Goal: Task Accomplishment & Management: Use online tool/utility

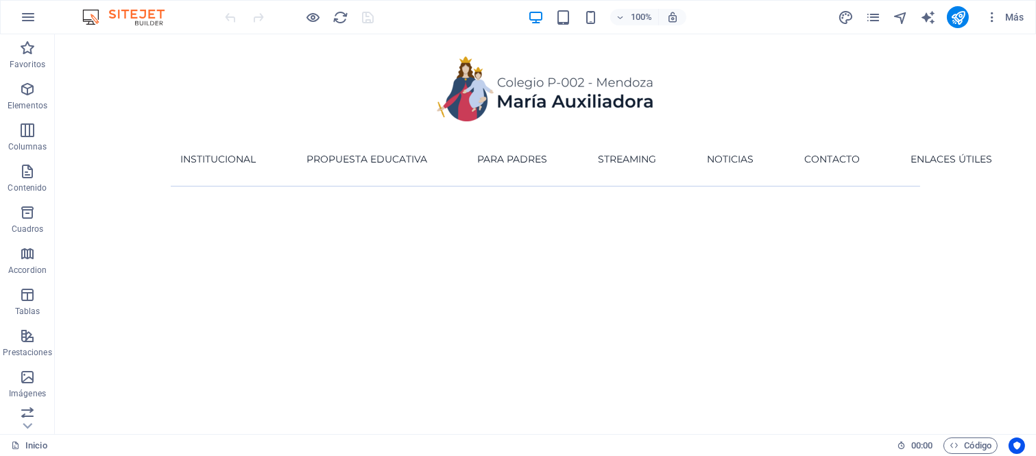
drag, startPoint x: 1033, startPoint y: 65, endPoint x: 1085, endPoint y: 60, distance: 53.0
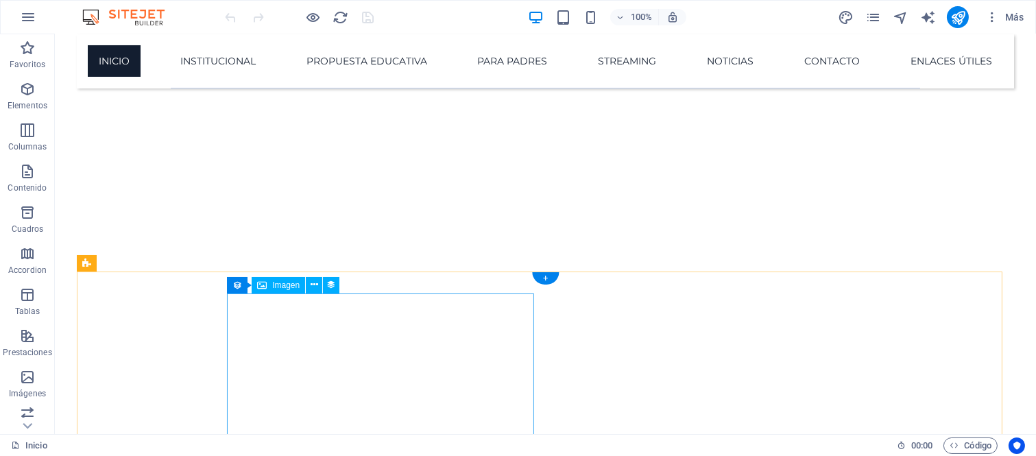
scroll to position [381, 0]
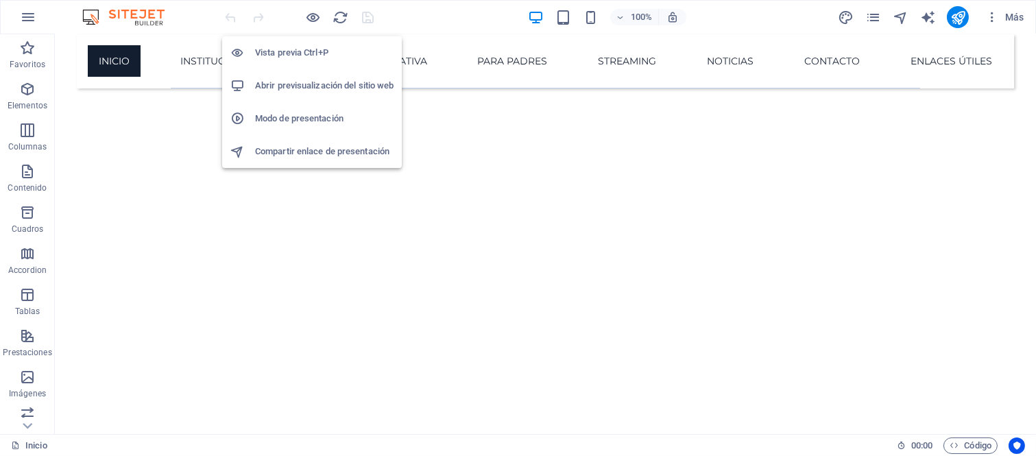
click at [309, 86] on h6 "Abrir previsualización del sitio web" at bounding box center [324, 85] width 139 height 16
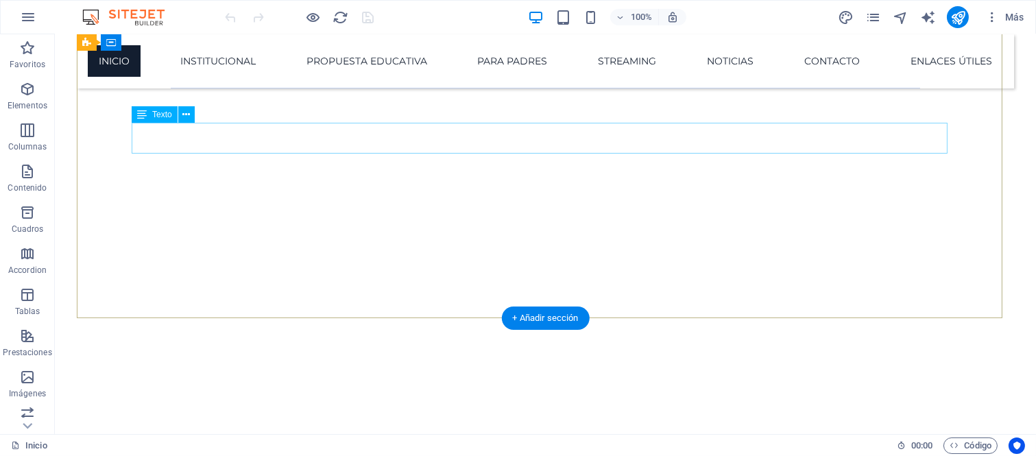
scroll to position [152, 0]
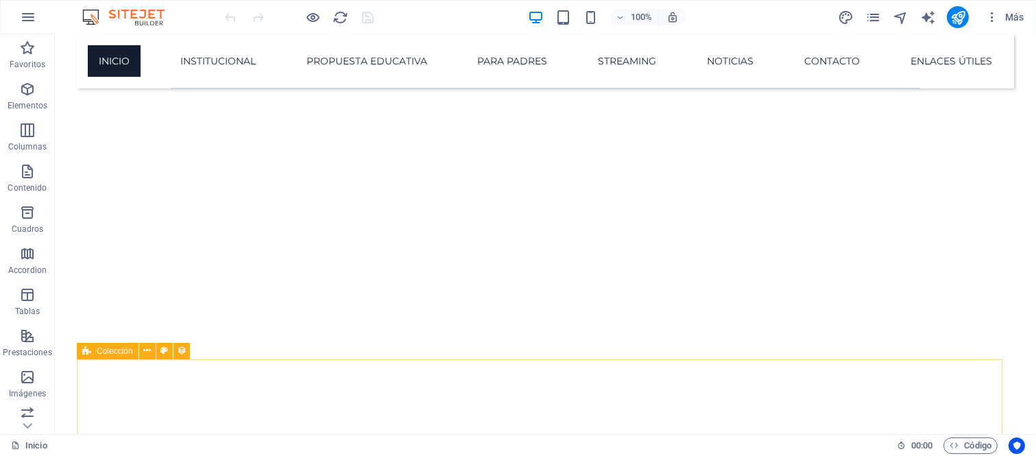
click at [117, 352] on span "Colección" at bounding box center [115, 351] width 36 height 8
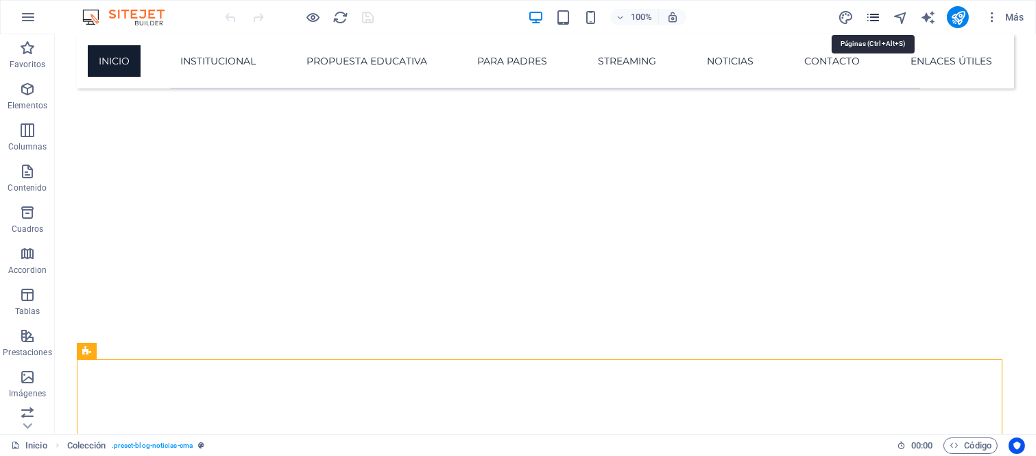
drag, startPoint x: 876, startPoint y: 12, endPoint x: 841, endPoint y: 14, distance: 35.7
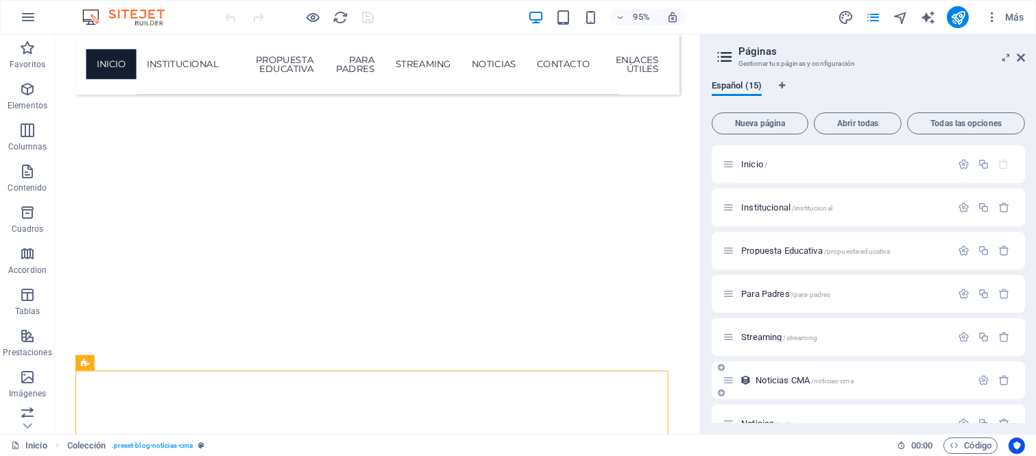
click at [809, 381] on span "Noticias CMA /noticias-cma" at bounding box center [804, 380] width 97 height 10
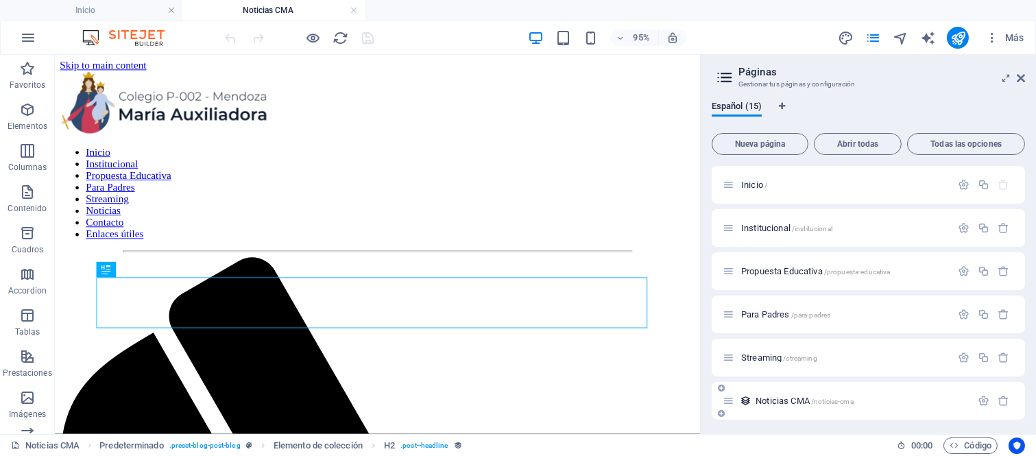
scroll to position [0, 0]
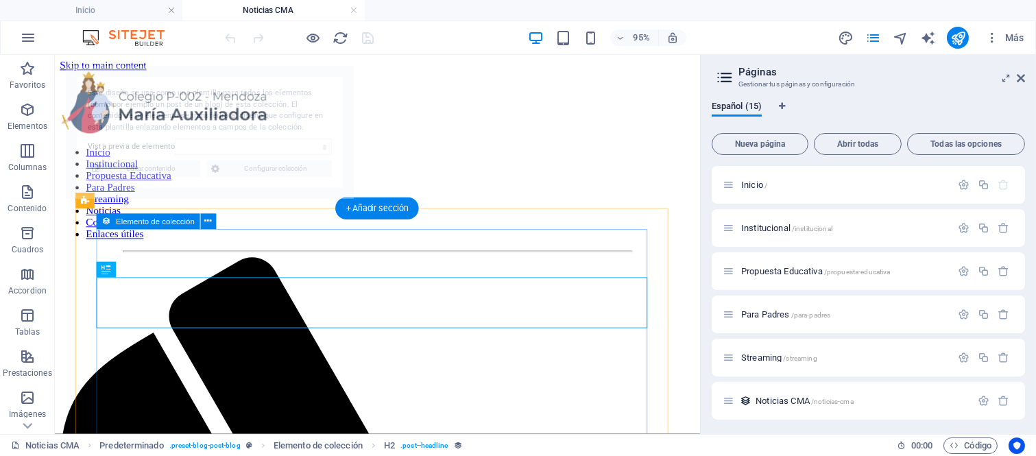
select select "68824373fcdaa052da0f944c"
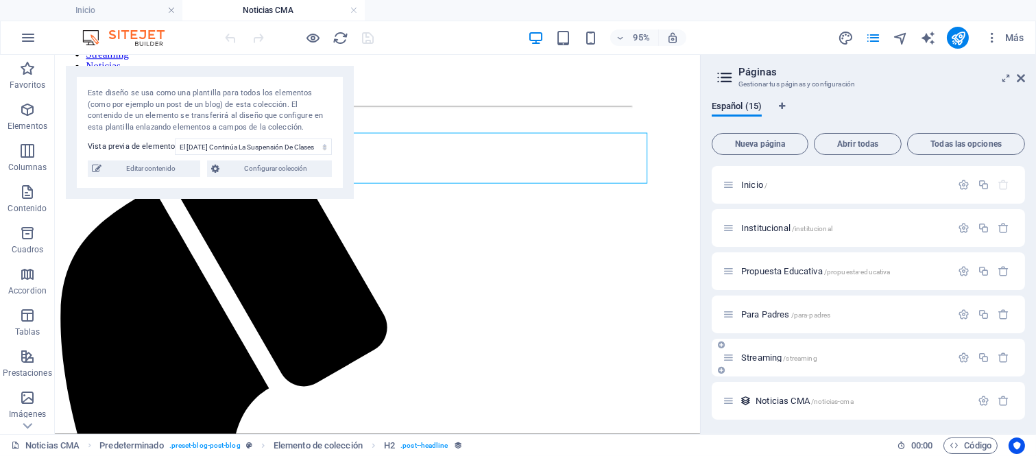
scroll to position [76, 0]
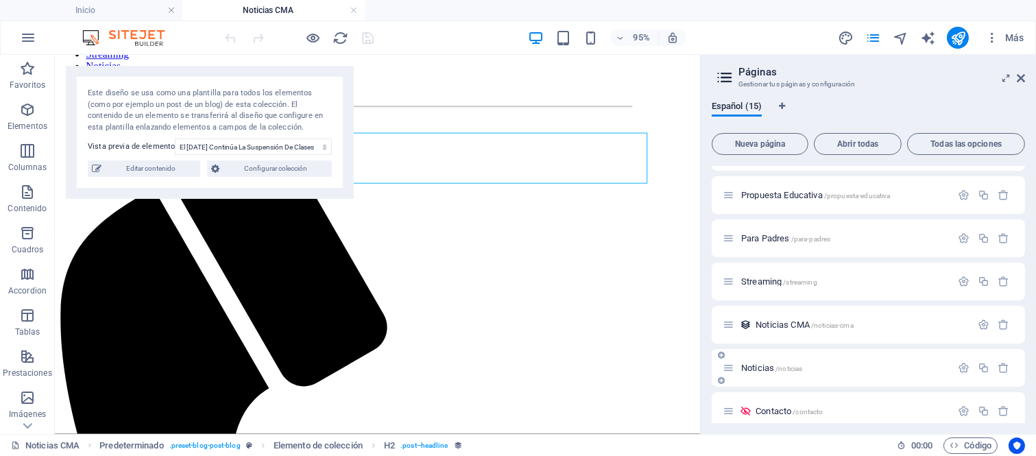
click at [826, 370] on p "Noticias /noticias" at bounding box center [844, 367] width 206 height 9
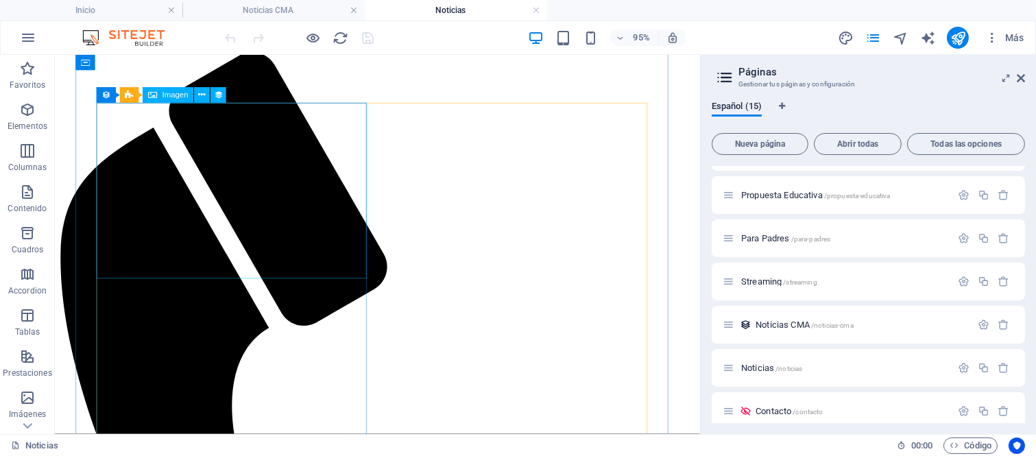
scroll to position [140, 0]
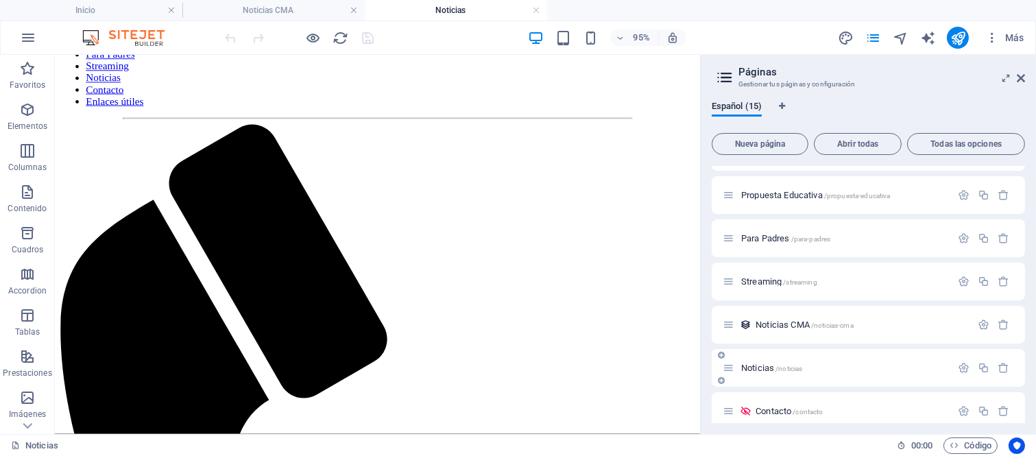
click at [772, 365] on span "Noticias /noticias" at bounding box center [771, 368] width 61 height 10
click at [1022, 73] on icon at bounding box center [1021, 78] width 8 height 11
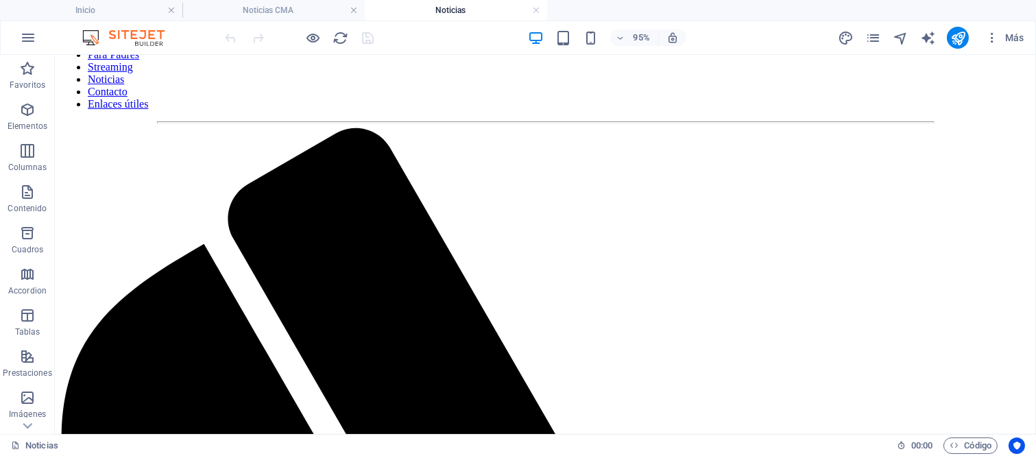
scroll to position [131, 0]
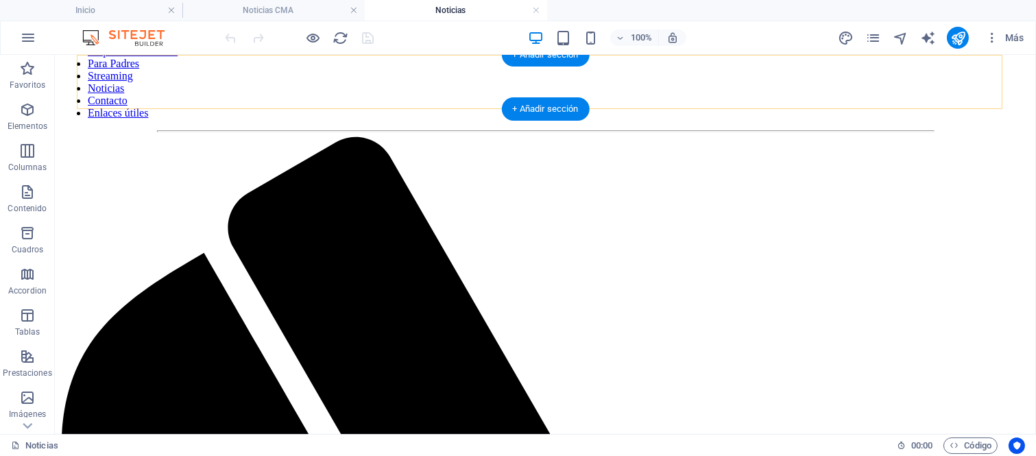
click at [196, 78] on nav "Inicio Institucional Propuesta Educativa Para Padres Streaming Noticias Contact…" at bounding box center [545, 70] width 970 height 99
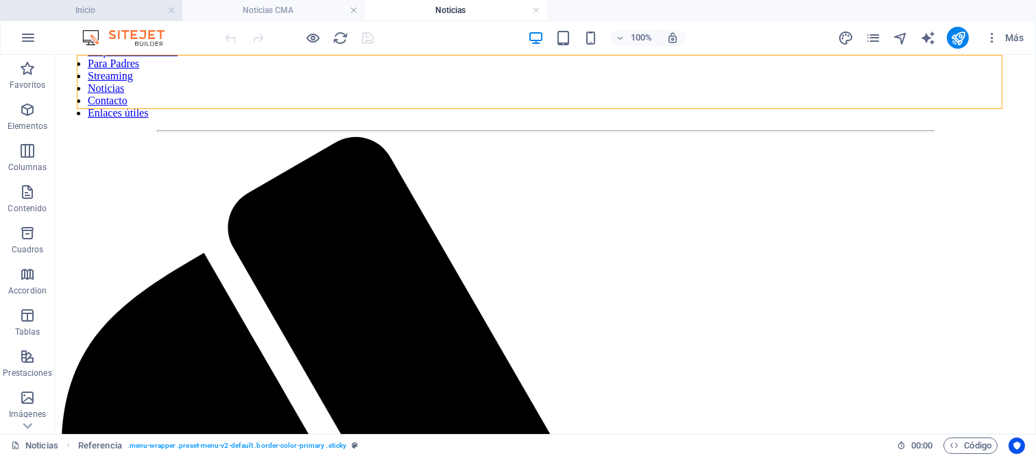
click at [79, 8] on h4 "Inicio" at bounding box center [91, 10] width 182 height 15
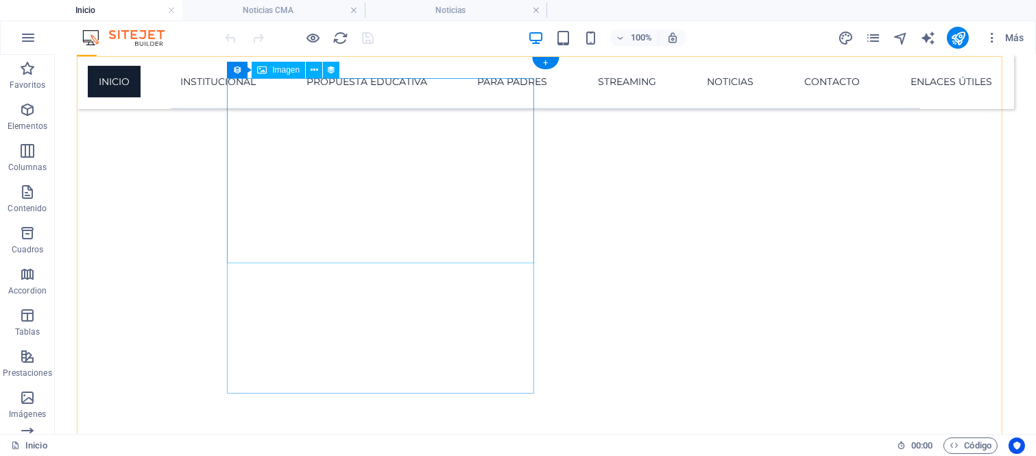
scroll to position [457, 0]
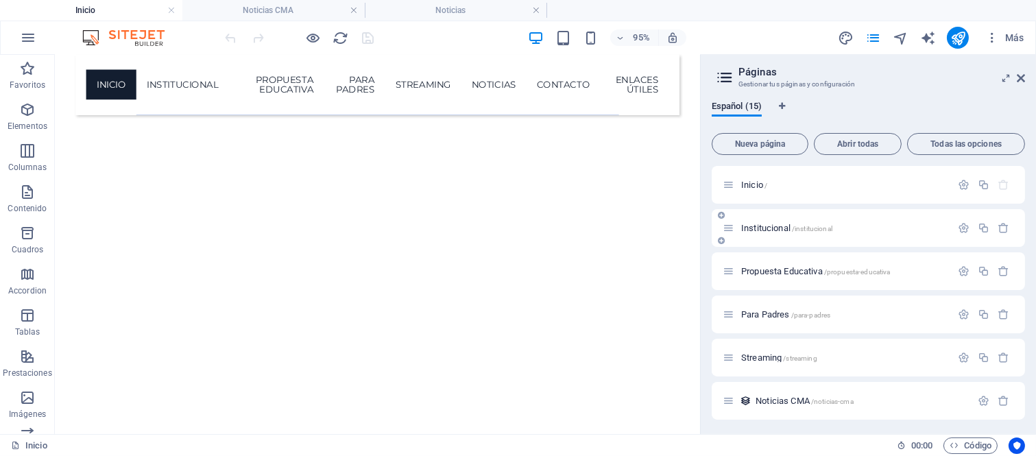
click at [756, 221] on div "Institucional /institucional" at bounding box center [837, 228] width 228 height 16
click at [759, 224] on span "Institucional /institucional" at bounding box center [786, 228] width 91 height 10
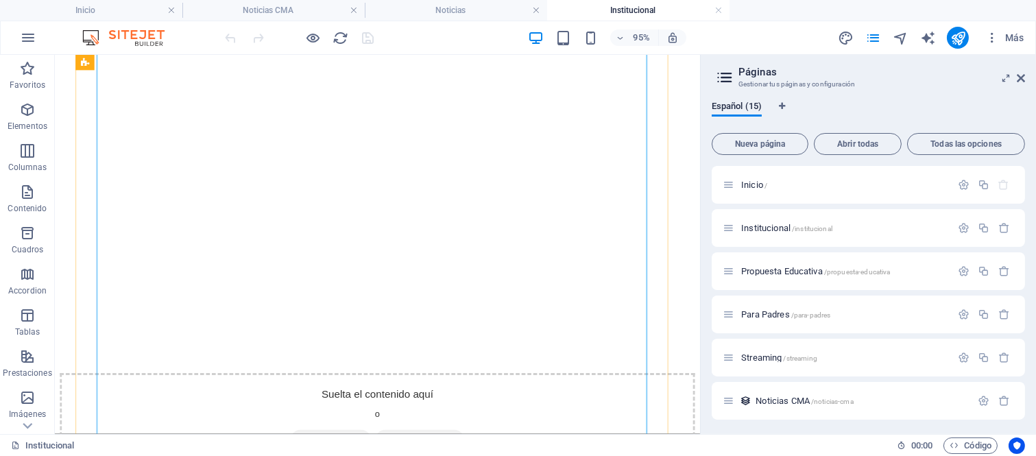
scroll to position [1482, 0]
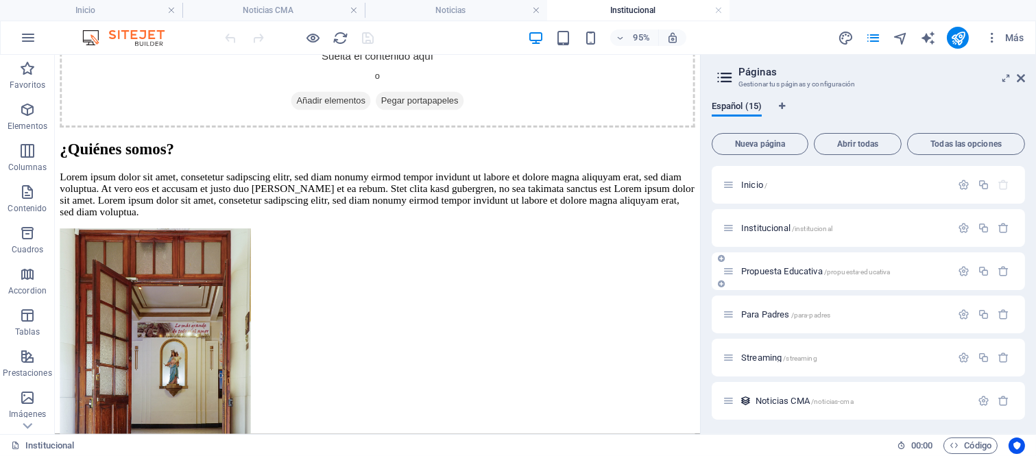
click at [765, 252] on div "Propuesta Educativa /propuesta-educativa" at bounding box center [868, 271] width 313 height 38
click at [765, 272] on span "Propuesta Educativa /propuesta-educativa" at bounding box center [815, 271] width 149 height 10
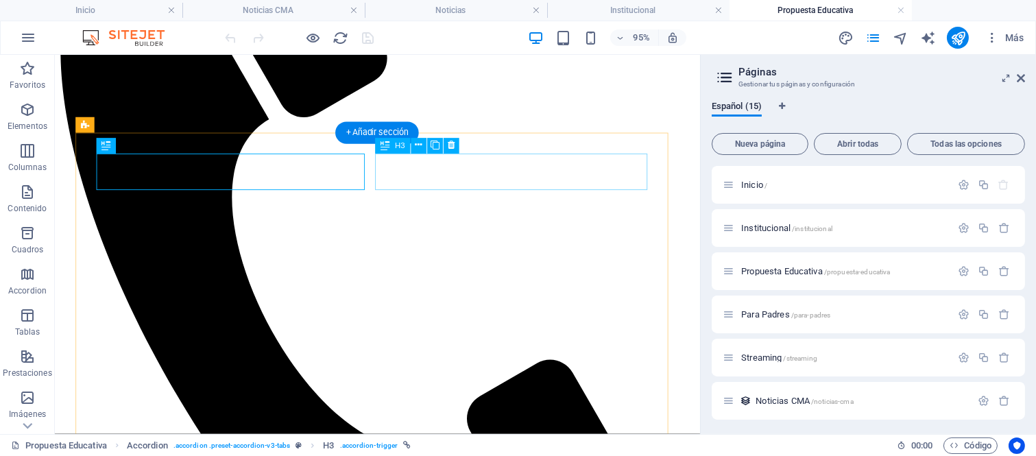
scroll to position [283, 0]
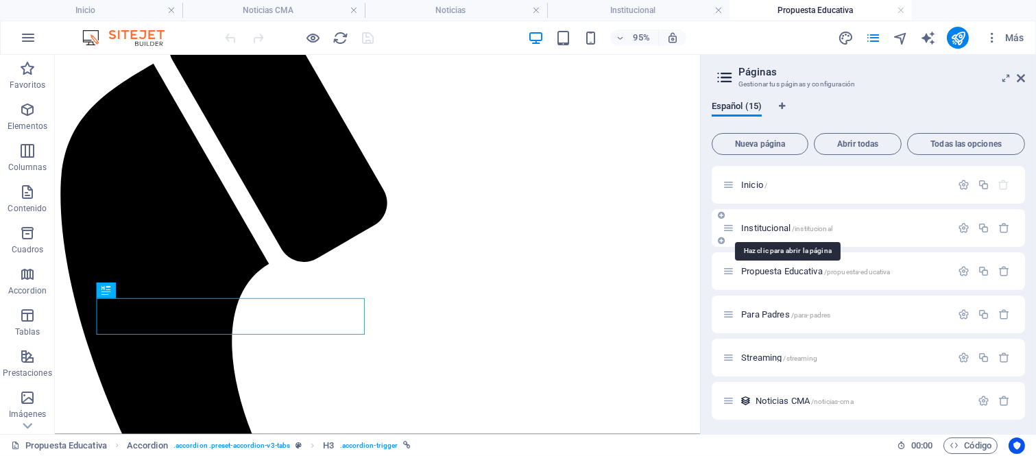
click at [767, 230] on span "Institucional /institucional" at bounding box center [786, 228] width 91 height 10
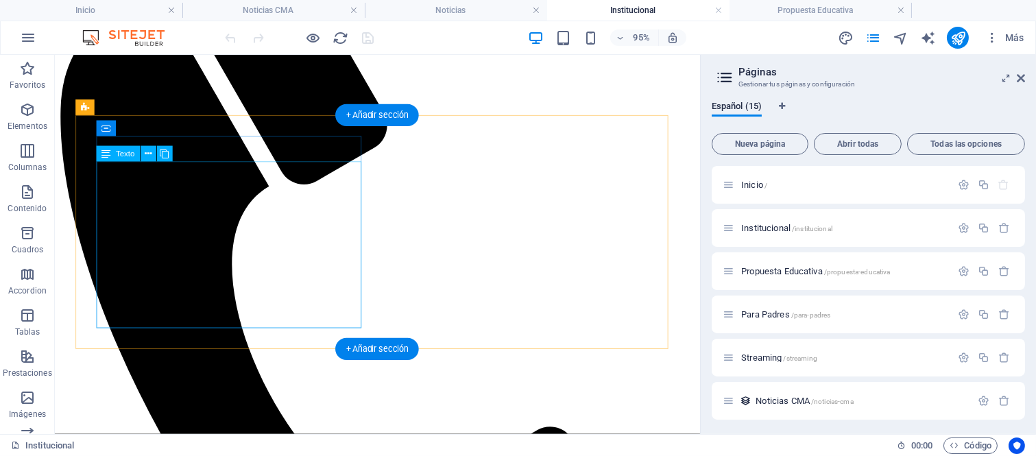
scroll to position [385, 0]
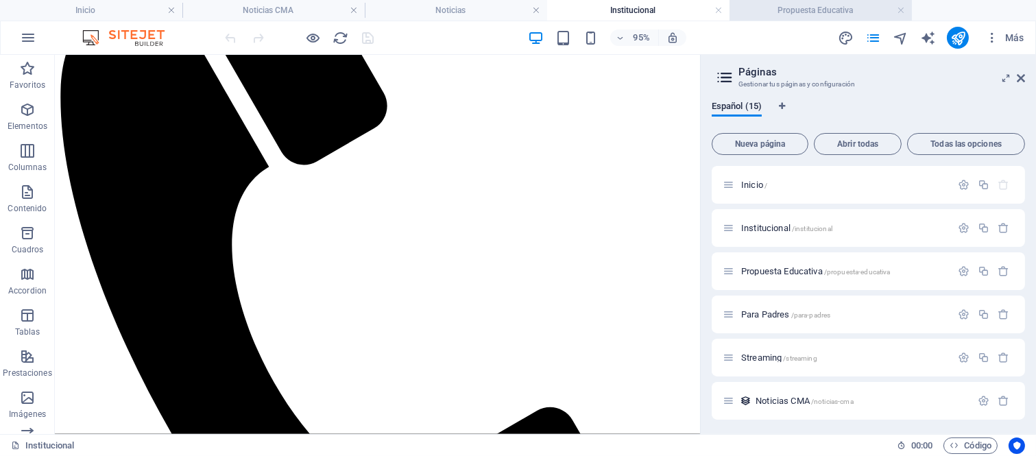
click at [793, 8] on h4 "Propuesta Educativa" at bounding box center [821, 10] width 182 height 15
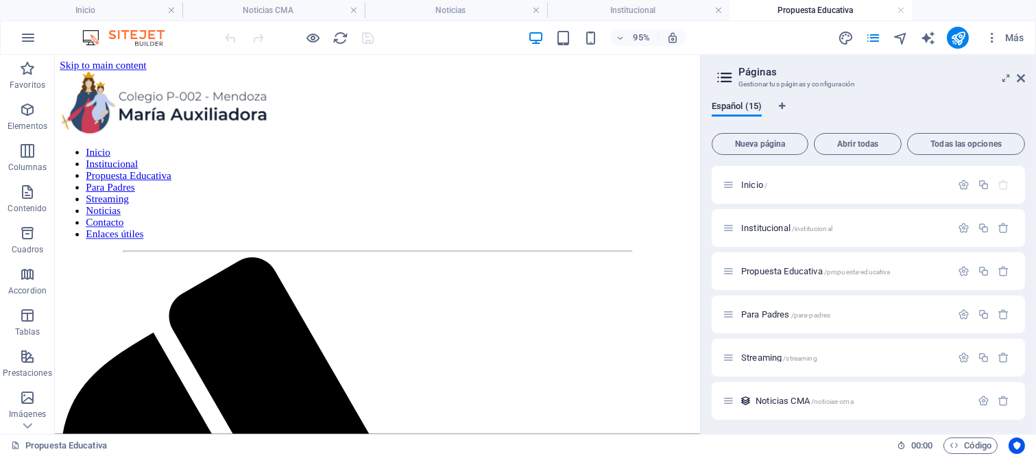
scroll to position [0, 0]
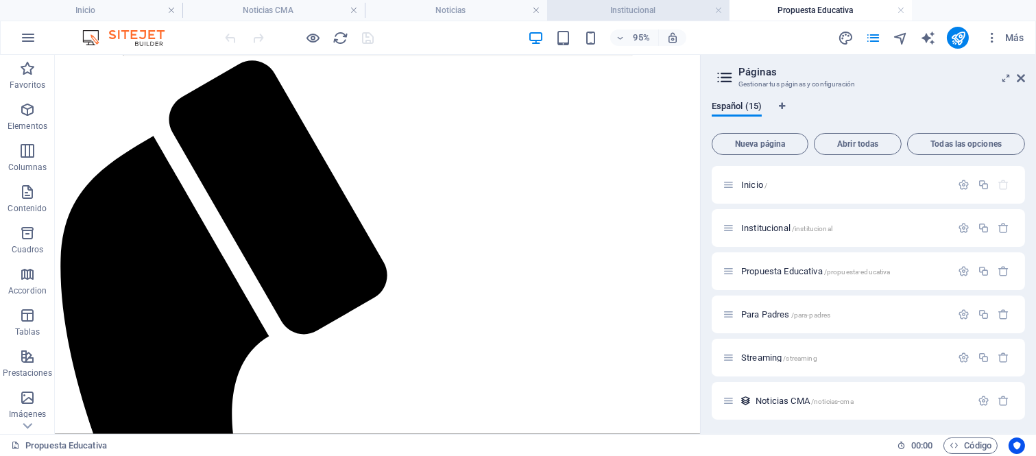
click at [598, 5] on h4 "Institucional" at bounding box center [638, 10] width 182 height 15
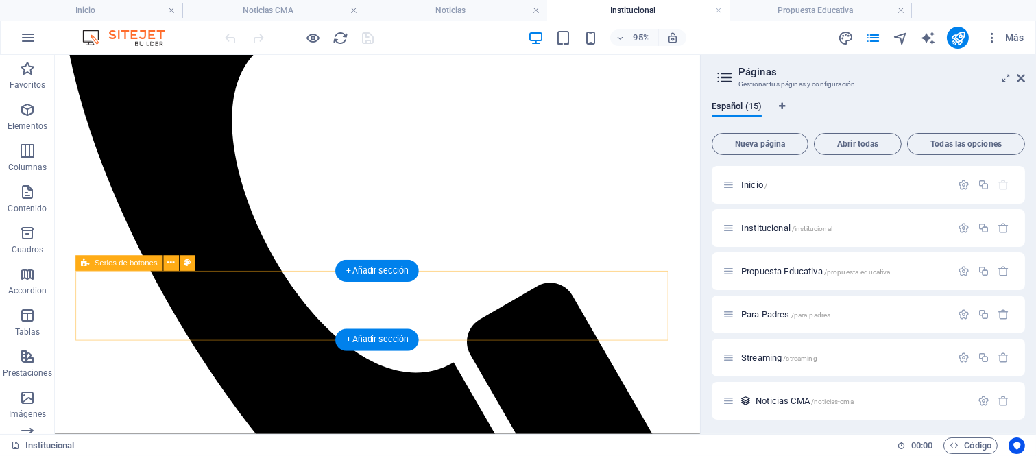
scroll to position [538, 0]
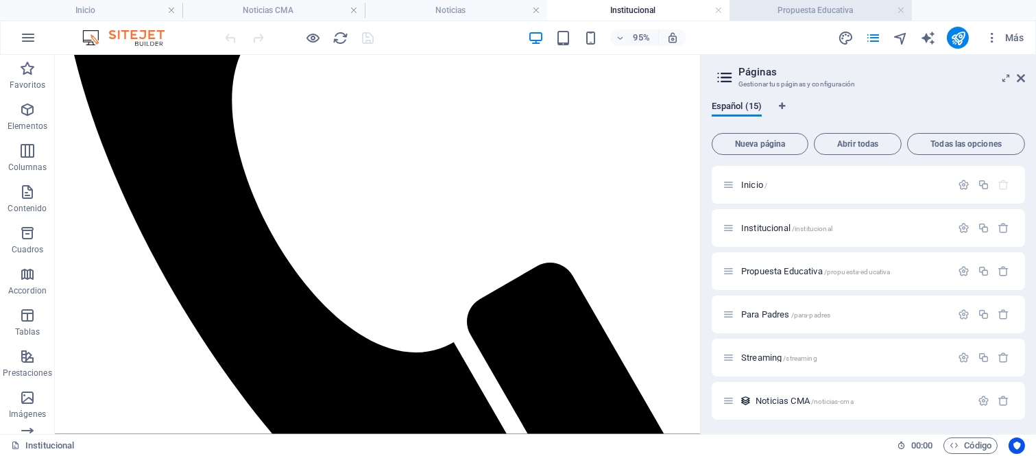
click at [763, 11] on h4 "Propuesta Educativa" at bounding box center [821, 10] width 182 height 15
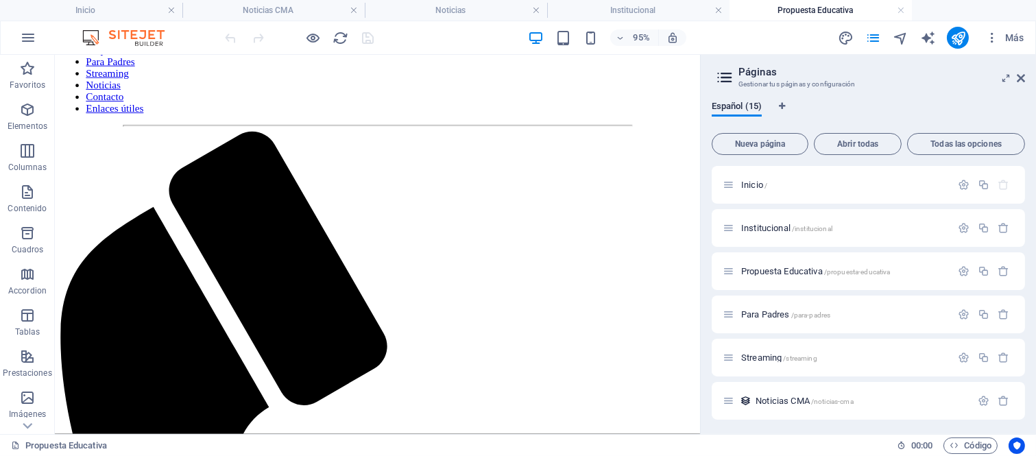
scroll to position [0, 0]
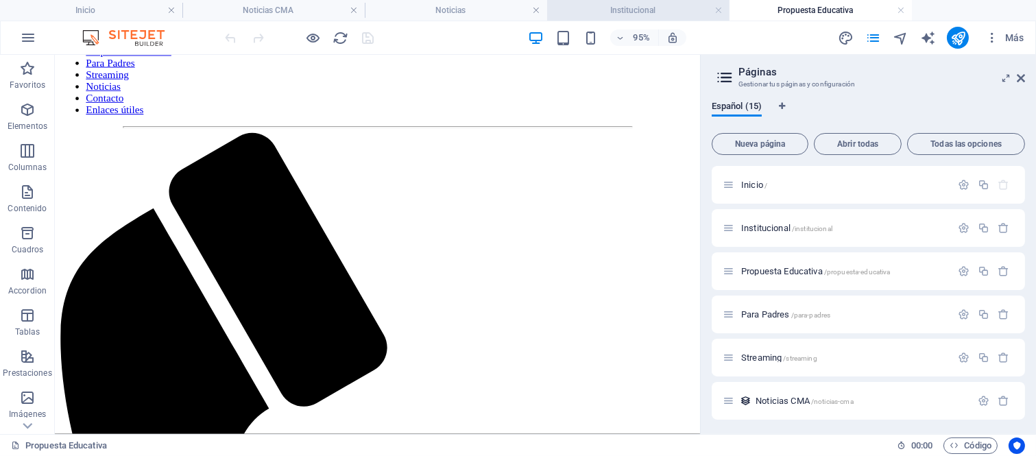
click at [638, 11] on h4 "Institucional" at bounding box center [638, 10] width 182 height 15
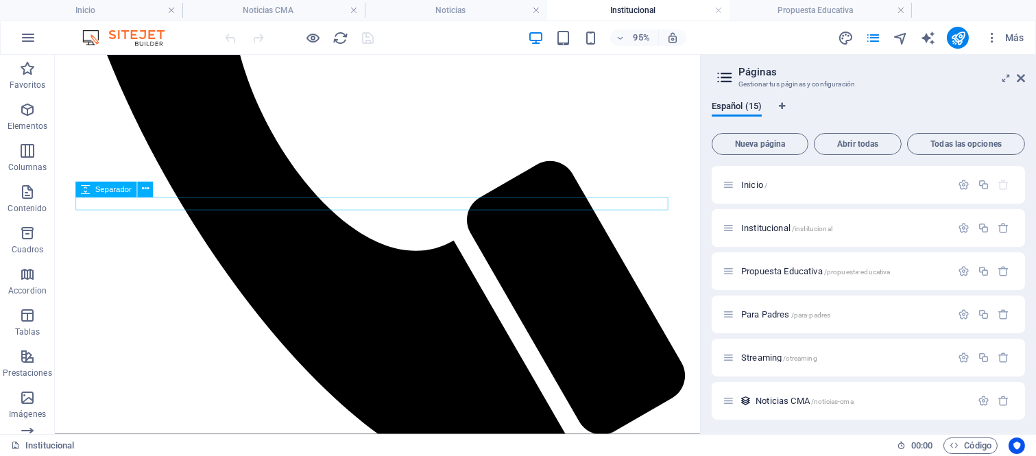
scroll to position [690, 0]
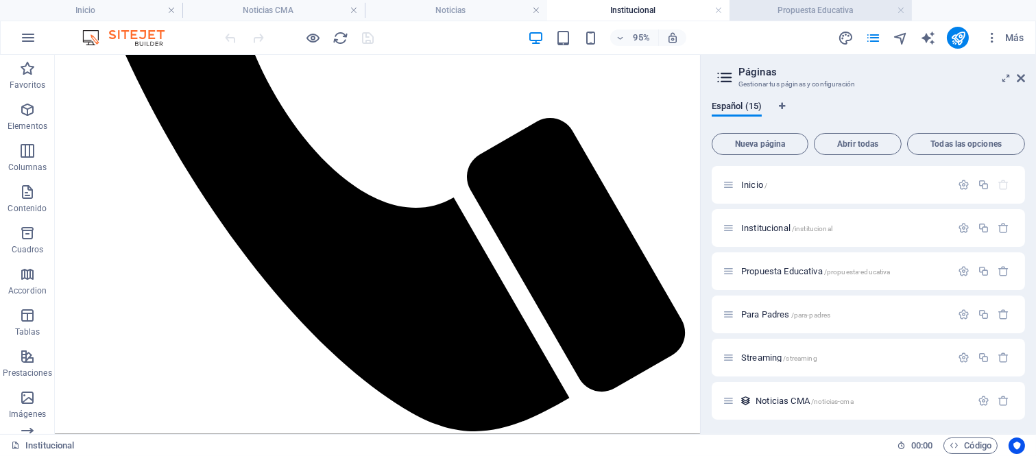
click at [790, 8] on h4 "Propuesta Educativa" at bounding box center [821, 10] width 182 height 15
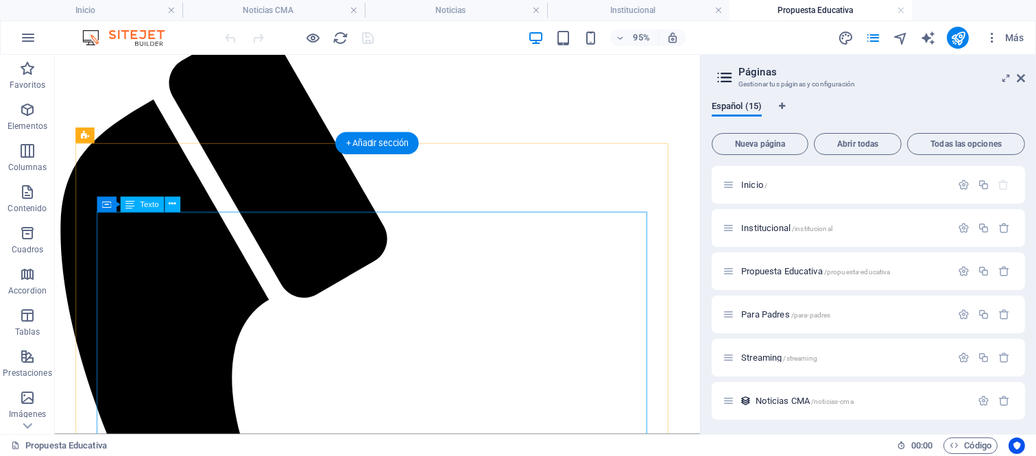
scroll to position [207, 0]
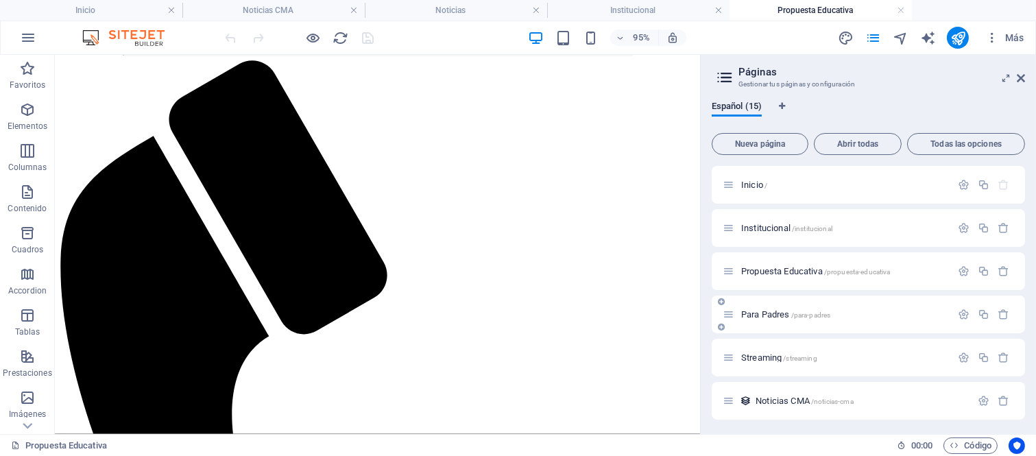
click at [769, 313] on span "Para Padres /para-padres" at bounding box center [785, 314] width 89 height 10
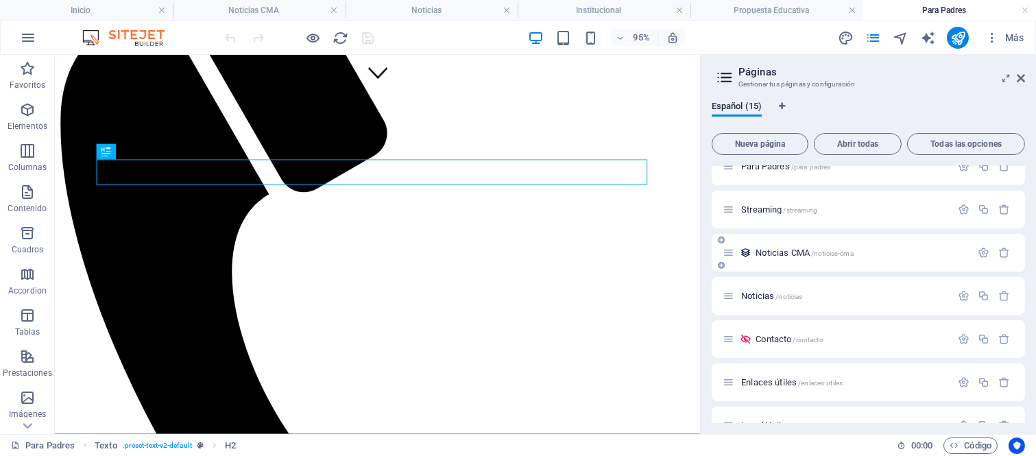
scroll to position [228, 0]
click at [772, 297] on span "Enlaces útiles /enlaces-utiles" at bounding box center [791, 302] width 101 height 10
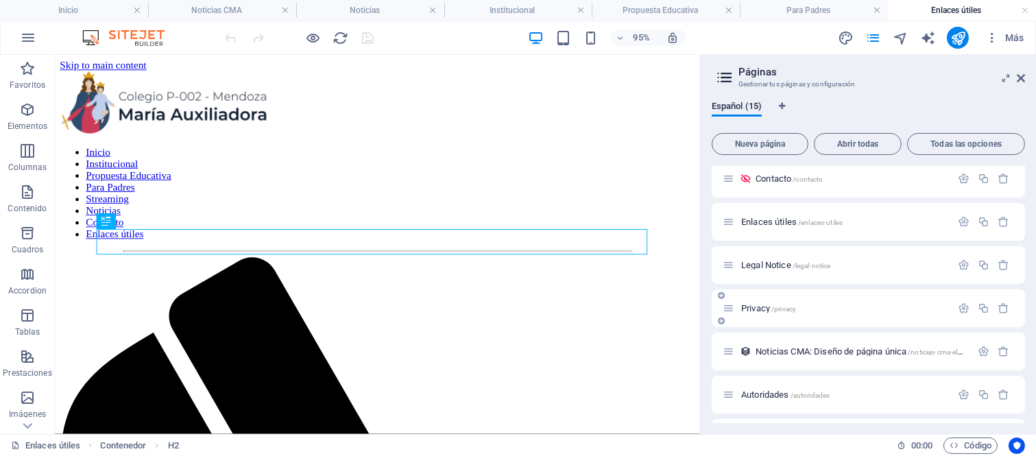
scroll to position [389, 0]
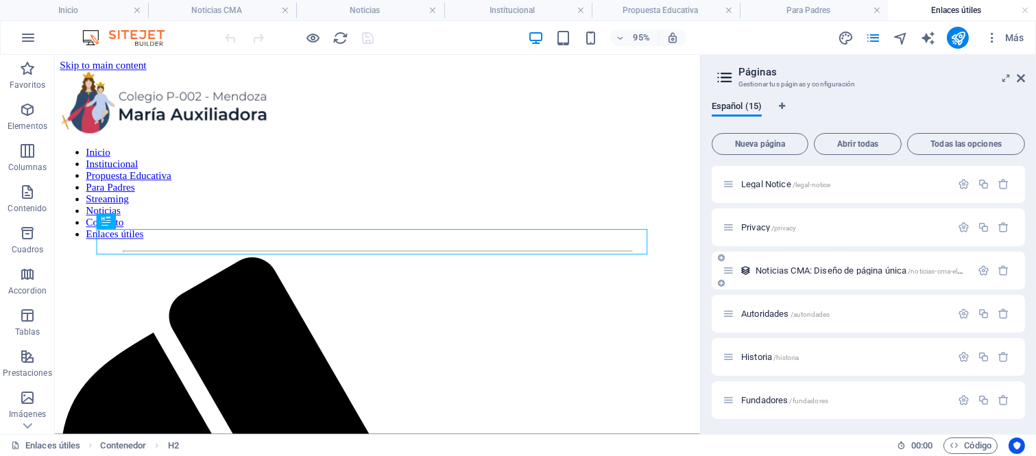
click at [769, 266] on span "Noticias CMA: Diseño de página única /noticias-cma-elemento" at bounding box center [869, 270] width 226 height 10
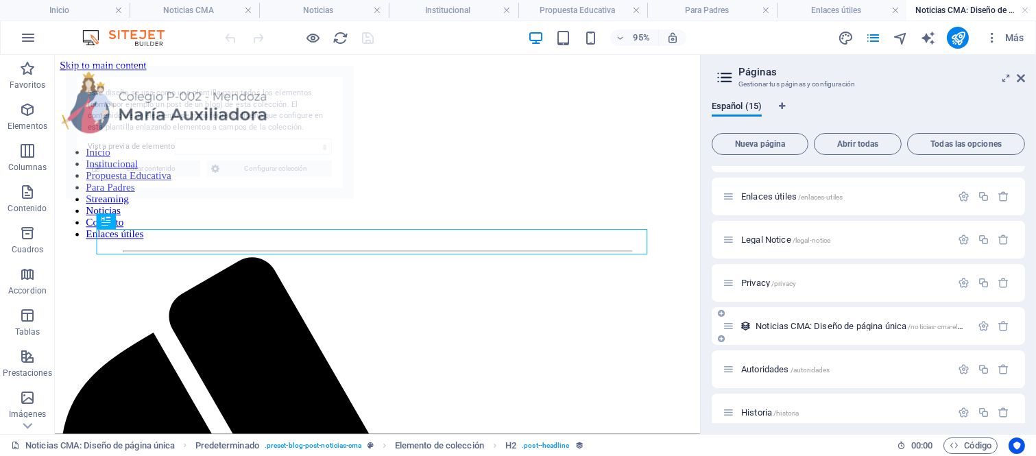
scroll to position [0, 0]
select select "688793fd98a845b67a054771"
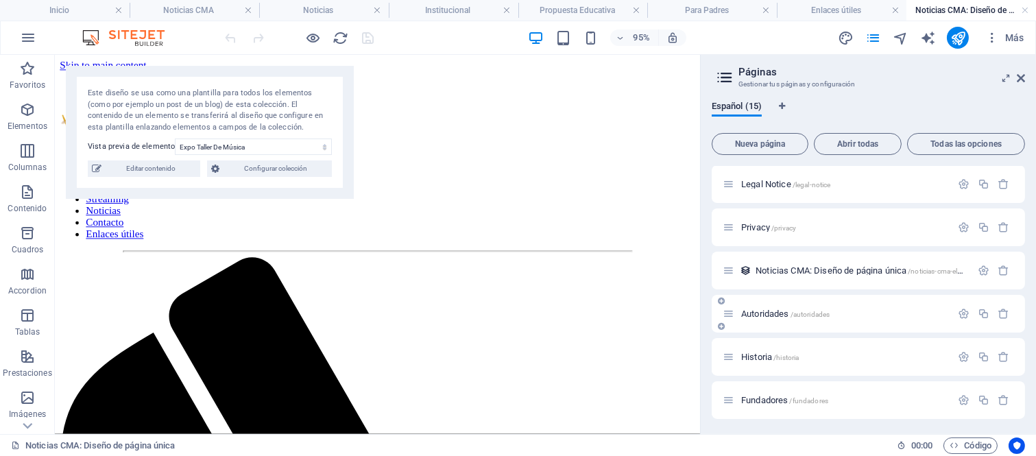
click at [764, 315] on span "Autoridades /autoridades" at bounding box center [785, 314] width 88 height 10
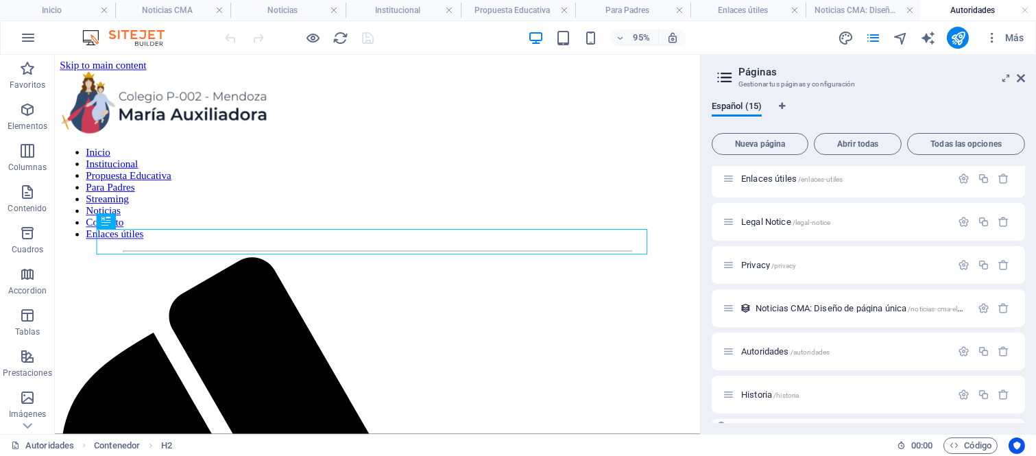
scroll to position [389, 0]
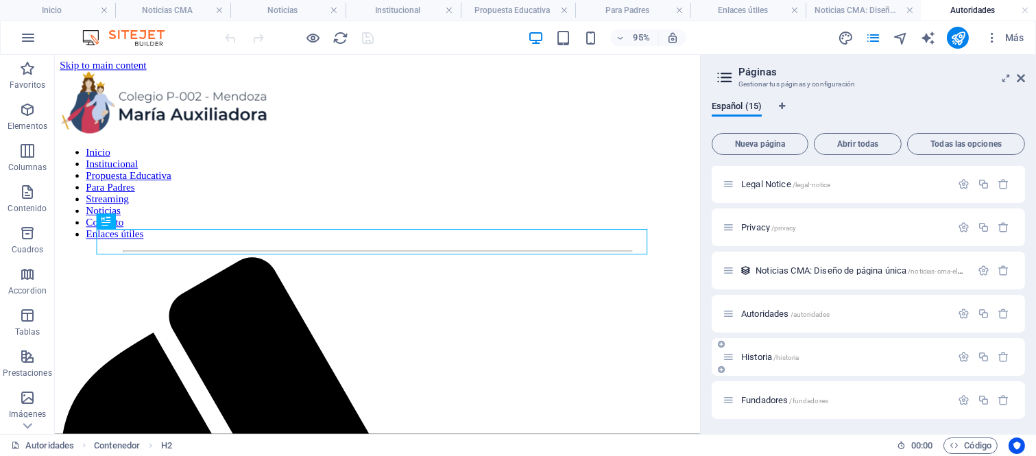
click at [782, 358] on span "/historia" at bounding box center [785, 358] width 25 height 8
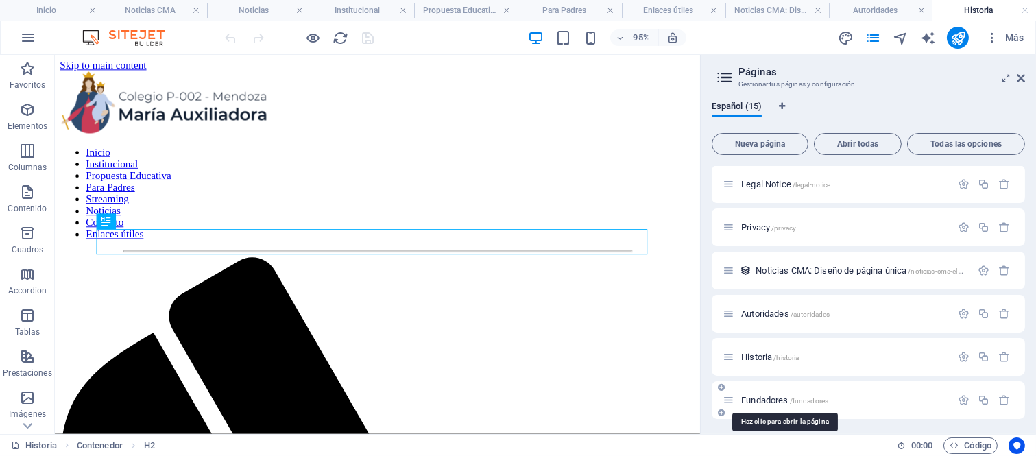
click at [776, 399] on span "Fundadores /fundadores" at bounding box center [784, 400] width 87 height 10
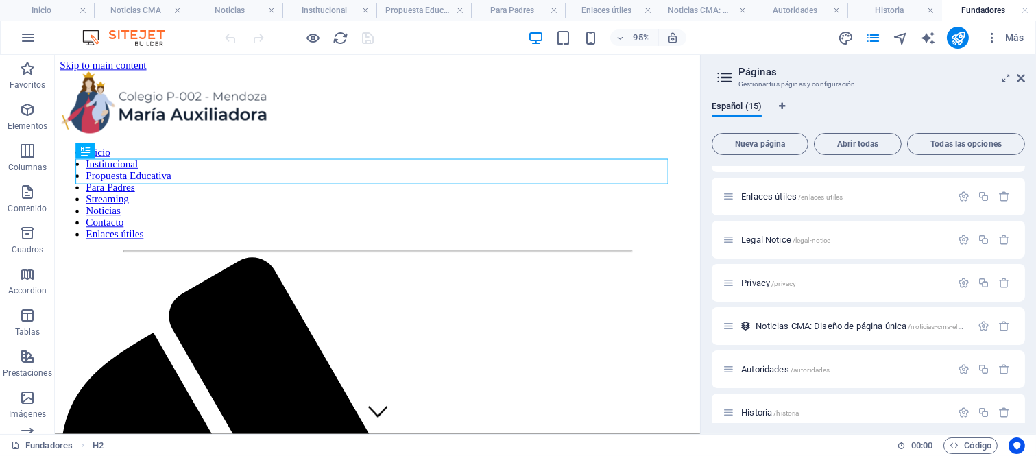
scroll to position [348, 0]
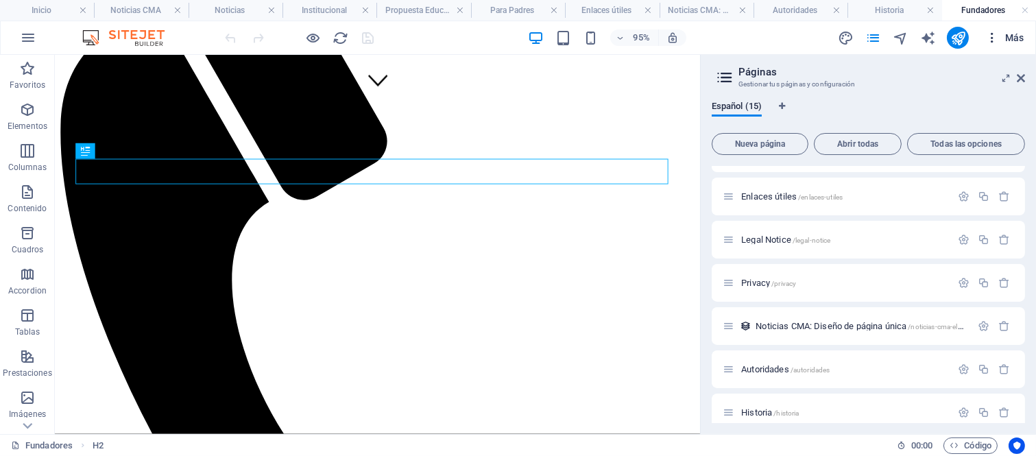
click at [989, 42] on icon "button" at bounding box center [992, 38] width 14 height 14
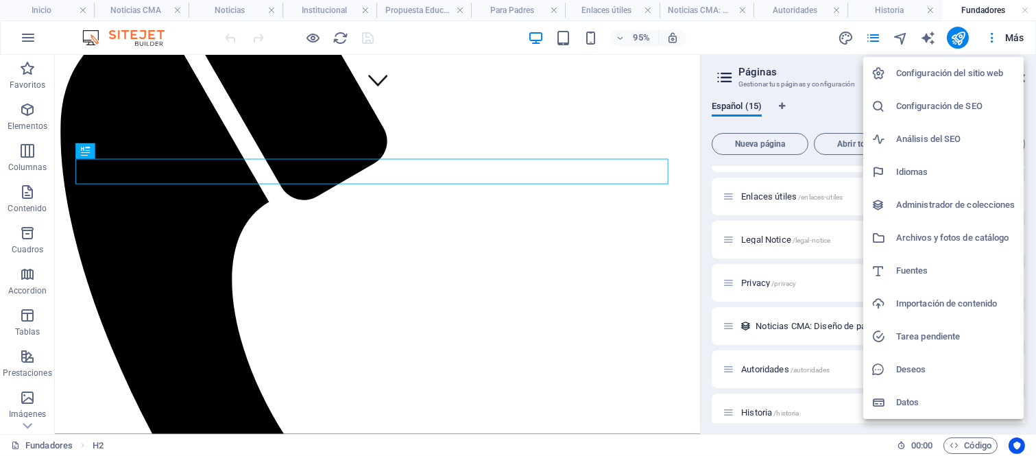
click at [937, 330] on h6 "Tarea pendiente" at bounding box center [955, 336] width 119 height 16
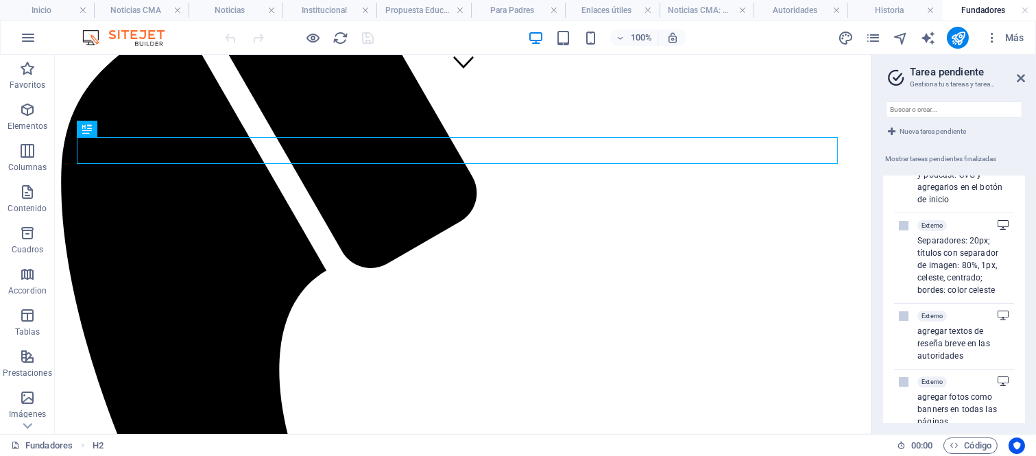
scroll to position [0, 0]
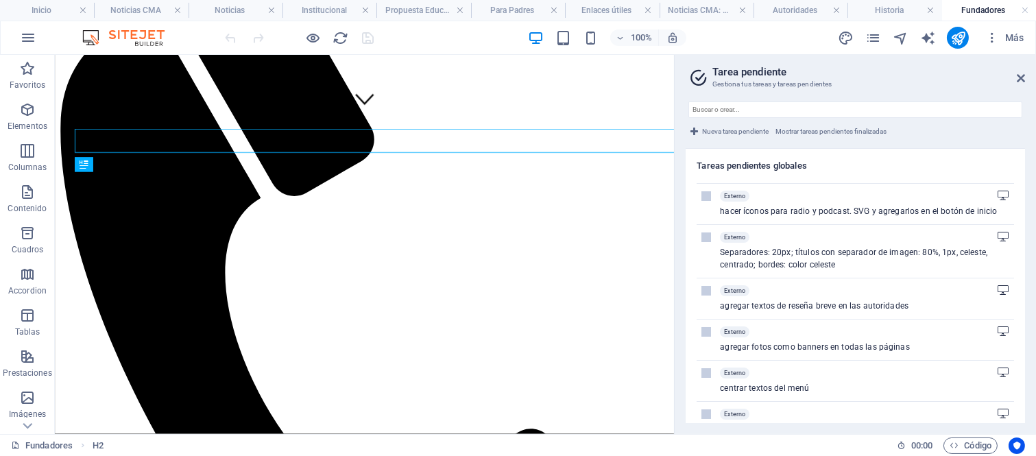
drag, startPoint x: 873, startPoint y: 211, endPoint x: 650, endPoint y: 217, distance: 222.9
click at [650, 217] on div "Inicio Noticias CMA Noticias Institucional Propuesta Educativa Para Padres Enla…" at bounding box center [518, 244] width 1036 height 379
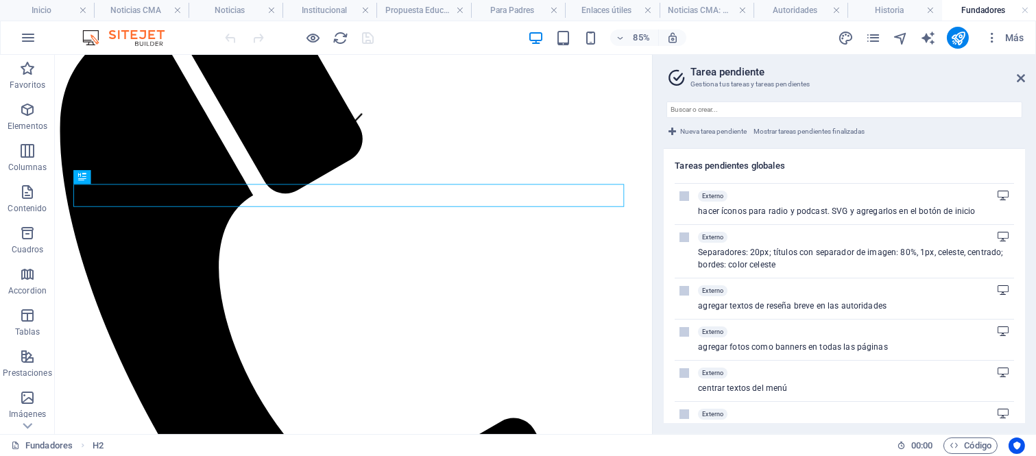
click at [718, 250] on span "Separadores: 20px; títulos con separador de imagen: 80%, 1px, celeste, centrado…" at bounding box center [853, 258] width 311 height 25
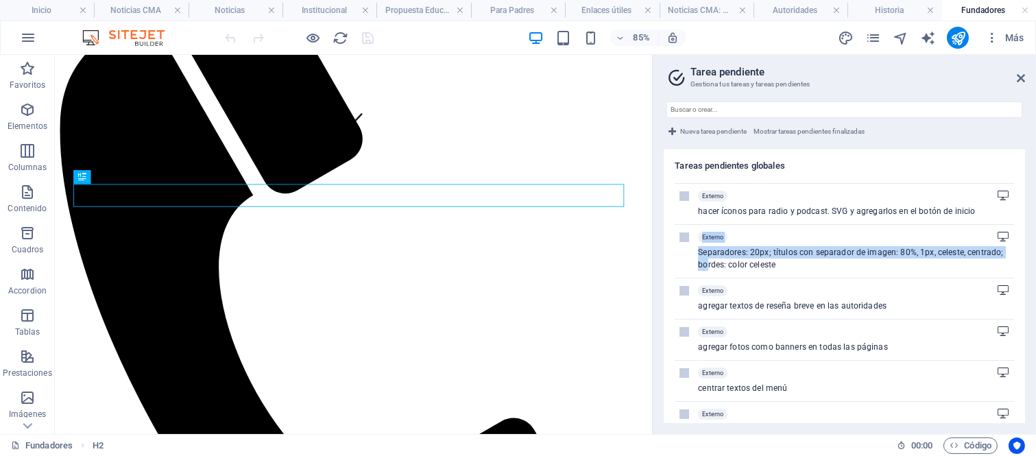
drag, startPoint x: 680, startPoint y: 240, endPoint x: 710, endPoint y: 269, distance: 41.7
click at [709, 269] on li "Externo Separadores: 20px; títulos con separador de imagen: 80%, 1px, celeste, …" at bounding box center [844, 250] width 339 height 53
click at [732, 237] on div "Externo Separadores: 20px; títulos con separador de imagen: 80%, 1px, celeste, …" at bounding box center [853, 251] width 311 height 39
drag, startPoint x: 728, startPoint y: 254, endPoint x: 752, endPoint y: 254, distance: 23.3
click at [741, 241] on div "Externo Separadores: 20px; títulos con separador de imagen: 80%, 1px, celeste, …" at bounding box center [853, 251] width 311 height 39
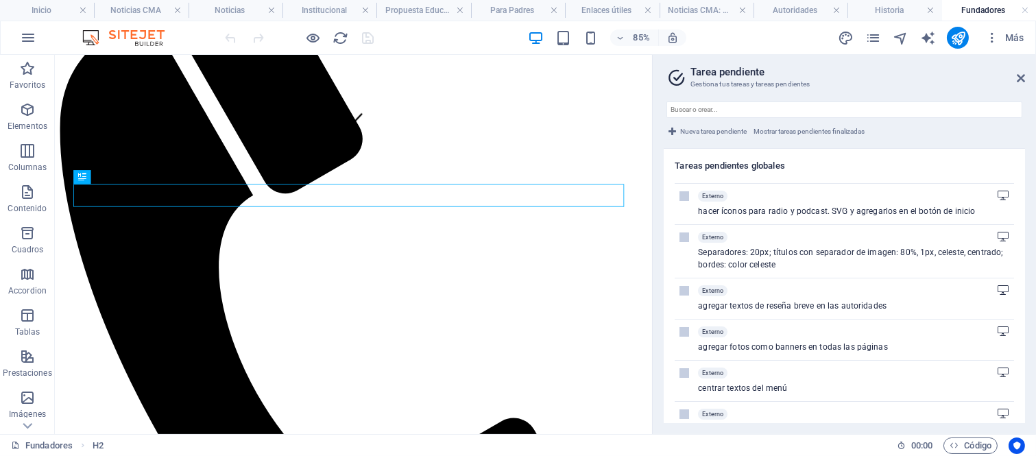
click at [700, 132] on span "Nueva tarea pendiente" at bounding box center [713, 131] width 67 height 16
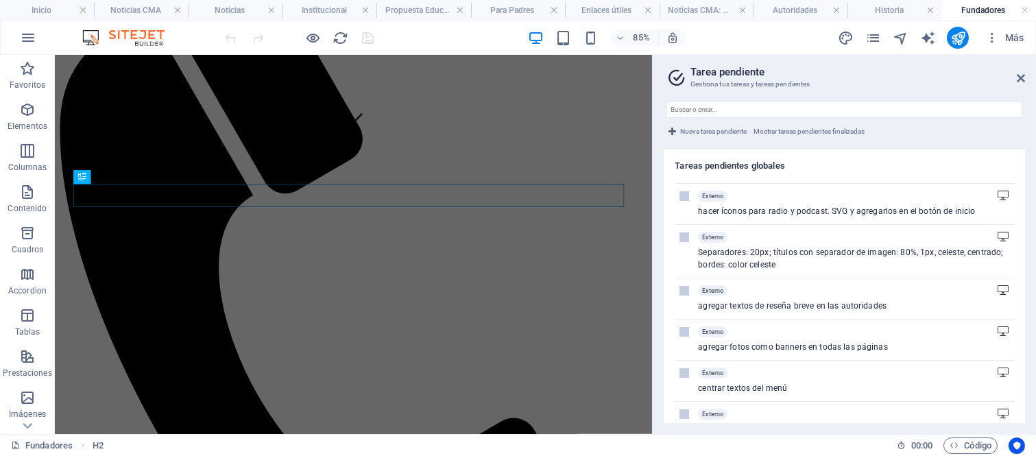
click at [701, 132] on span "Nueva tarea pendiente" at bounding box center [713, 131] width 67 height 16
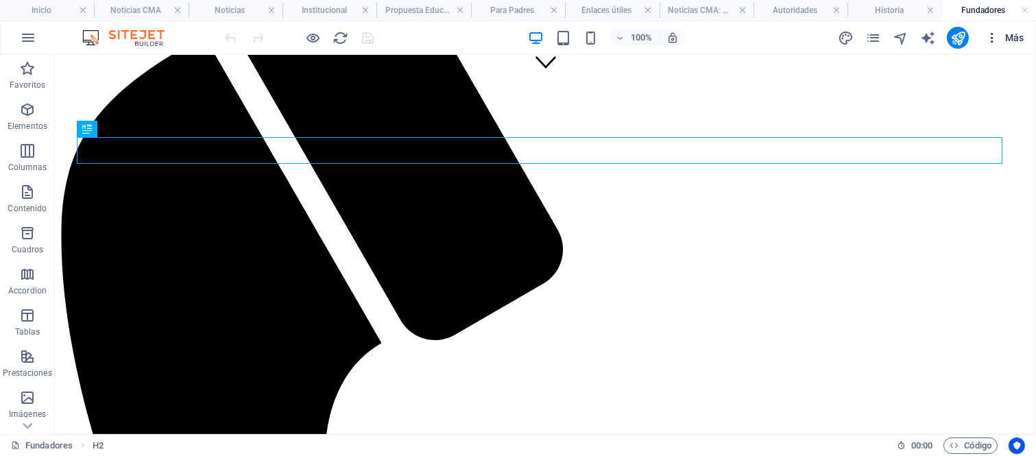
click at [992, 35] on icon "button" at bounding box center [992, 38] width 14 height 14
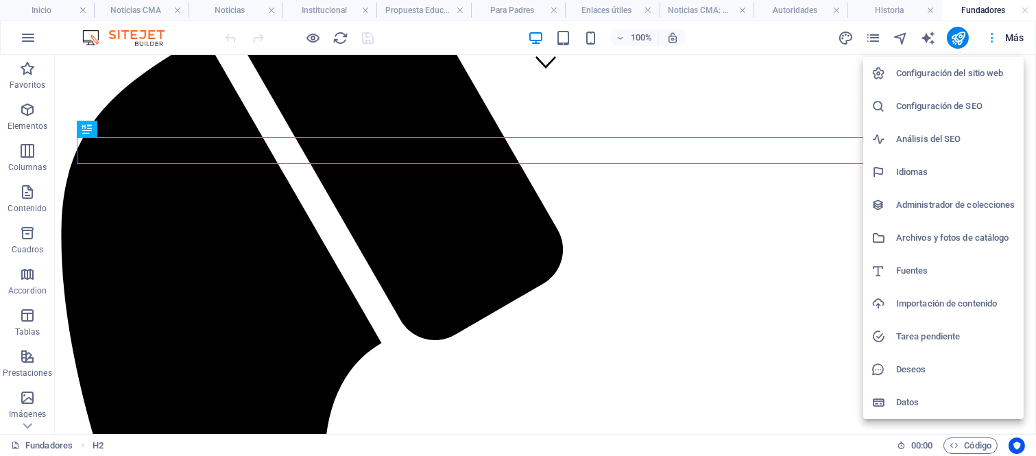
click at [992, 35] on div at bounding box center [518, 228] width 1036 height 456
